Goal: Information Seeking & Learning: Learn about a topic

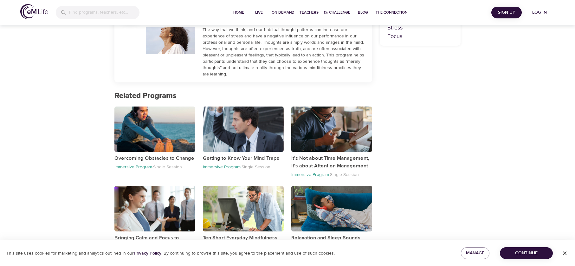
scroll to position [232, 0]
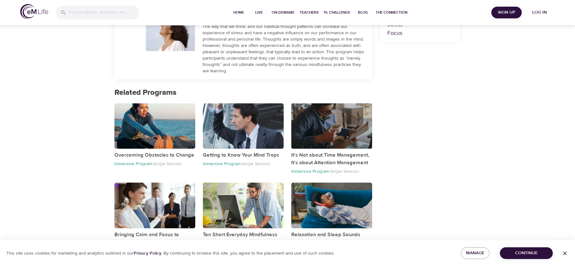
click at [341, 138] on div "button" at bounding box center [331, 125] width 81 height 45
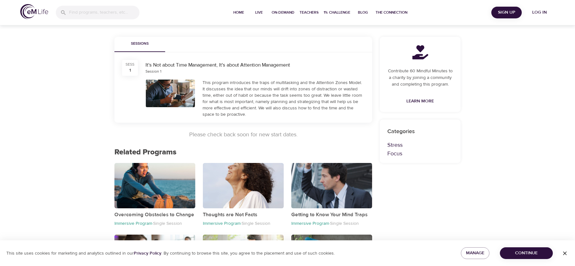
scroll to position [95, 0]
click at [145, 215] on p "Overcoming Obstacles to Change" at bounding box center [154, 214] width 81 height 8
